Goal: Task Accomplishment & Management: Manage account settings

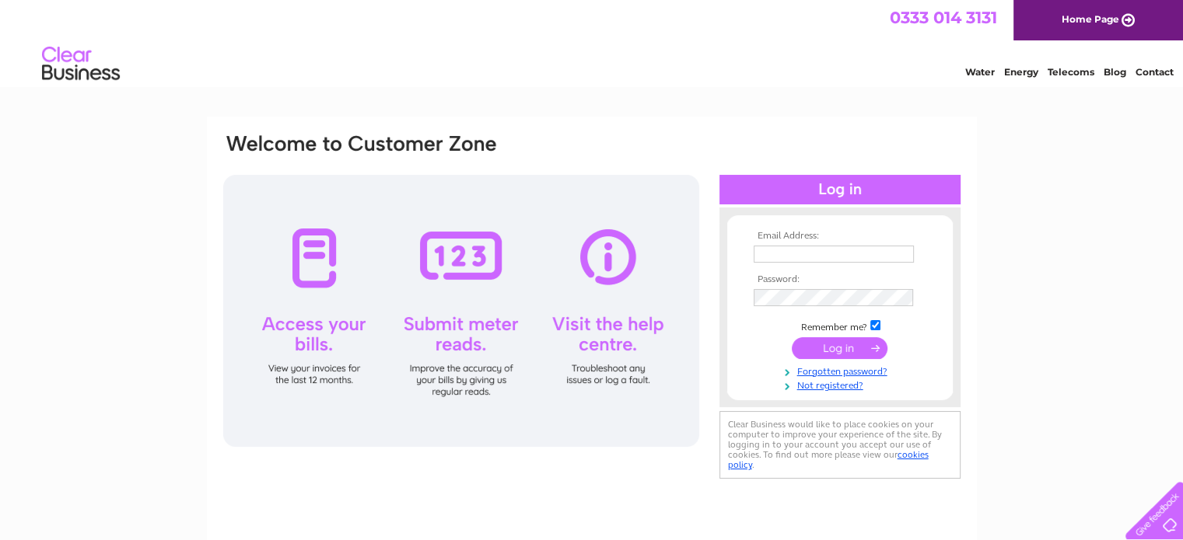
type input "[EMAIL_ADDRESS][DOMAIN_NAME]"
click at [855, 343] on input "submit" at bounding box center [840, 349] width 96 height 22
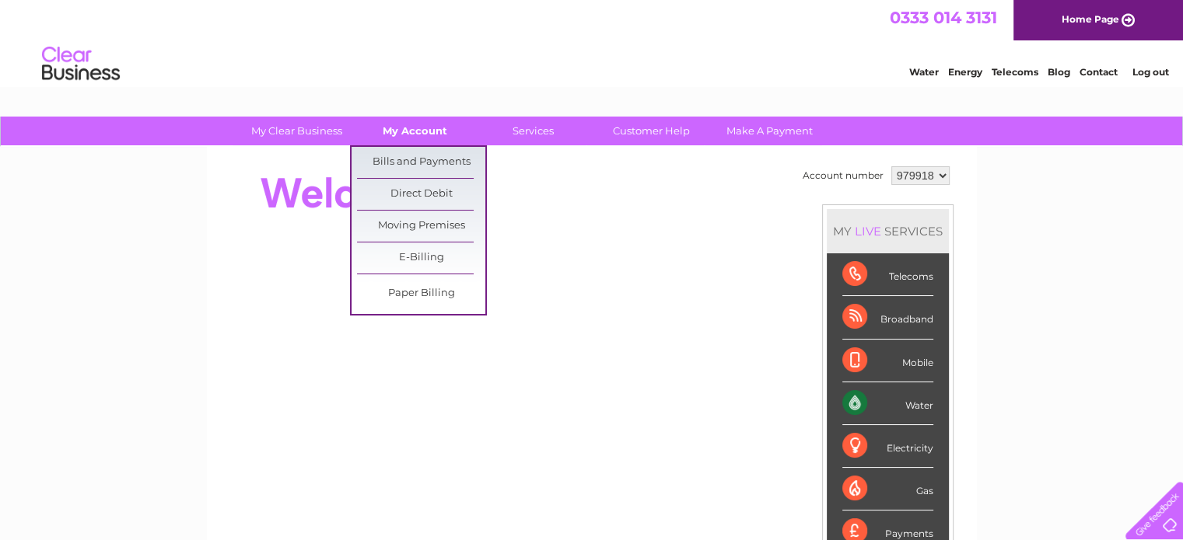
click at [411, 131] on link "My Account" at bounding box center [415, 131] width 128 height 29
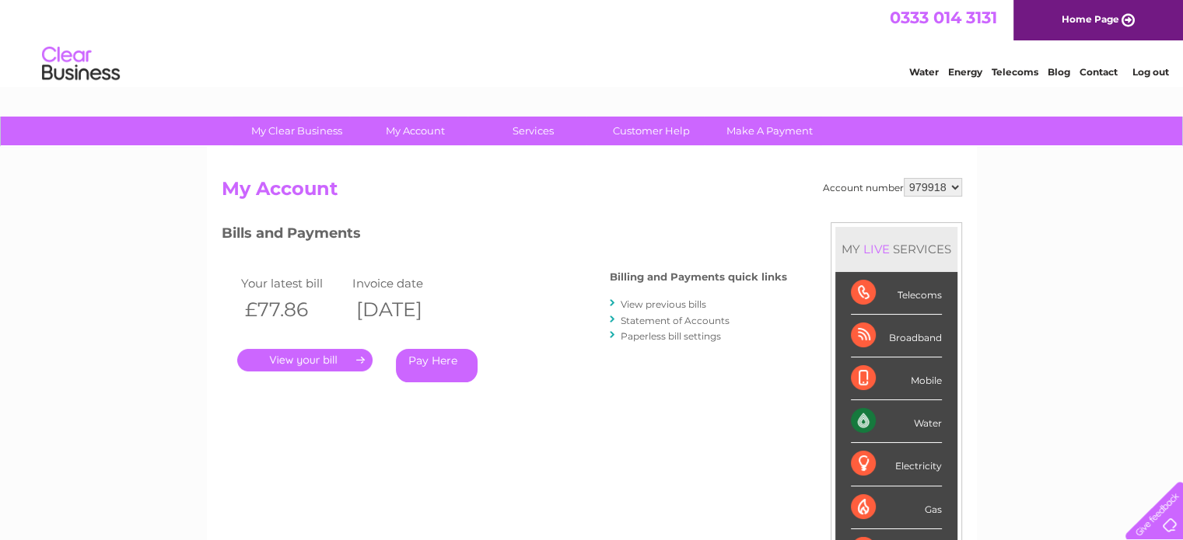
click at [339, 354] on link "." at bounding box center [304, 360] width 135 height 23
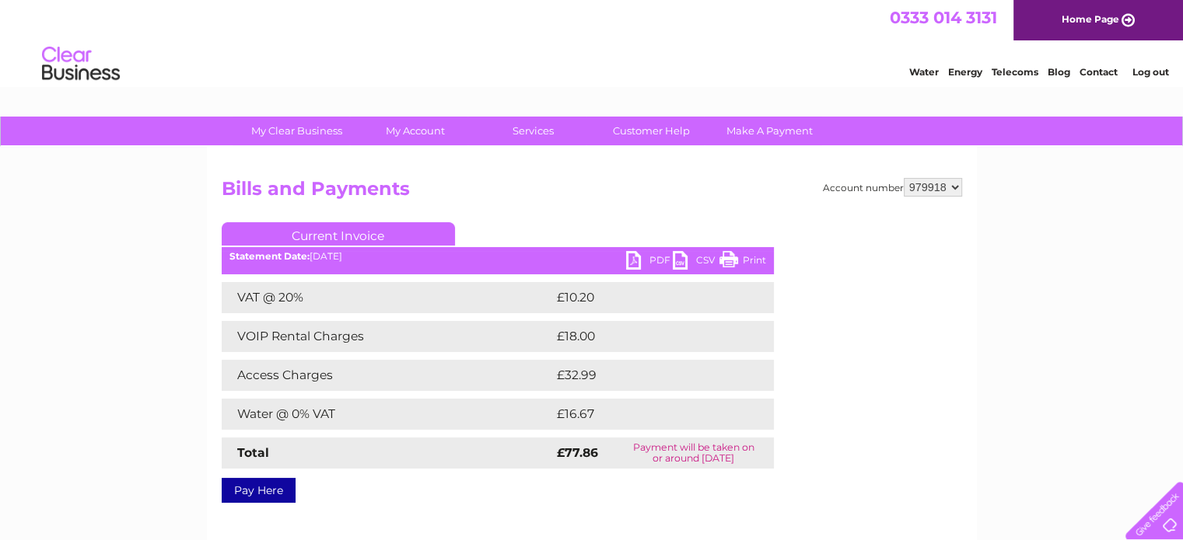
click at [630, 256] on link "PDF" at bounding box center [649, 262] width 47 height 23
